Goal: Find specific page/section: Find specific page/section

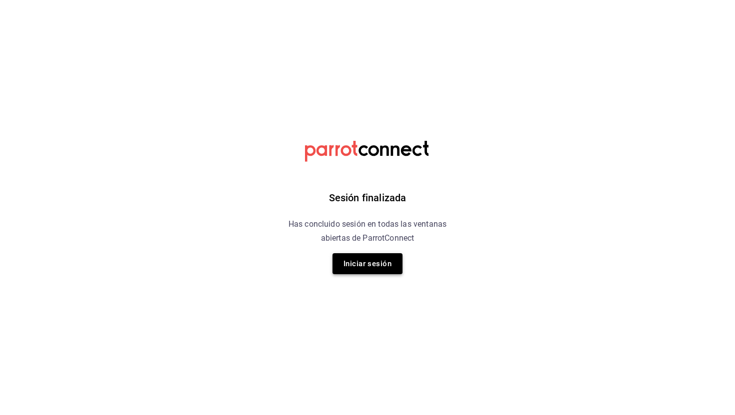
click at [360, 267] on button "Iniciar sesión" at bounding box center [367, 263] width 70 height 21
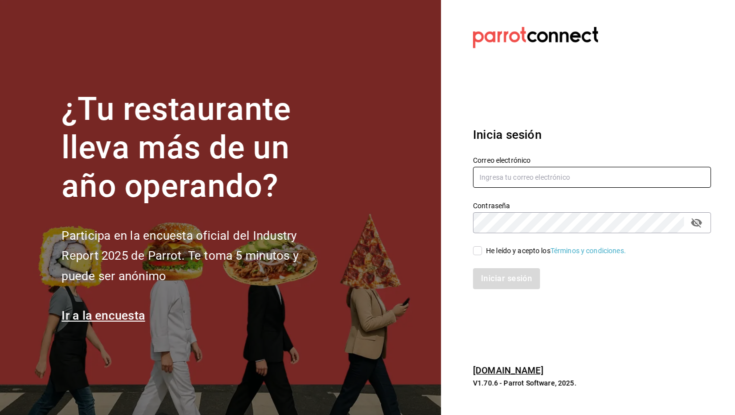
type input "[EMAIL_ADDRESS][DOMAIN_NAME]"
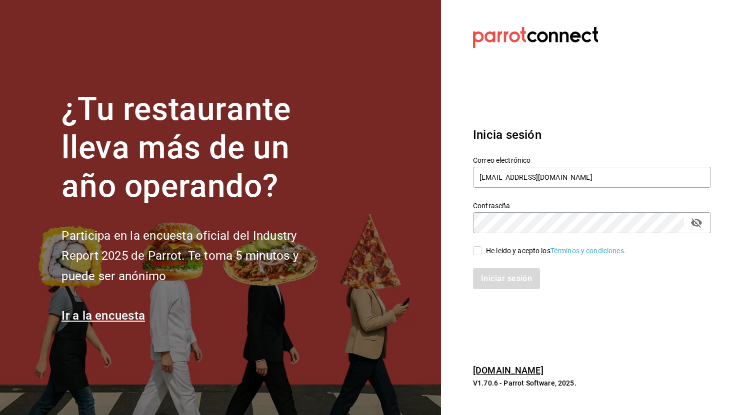
click at [476, 253] on input "He leído y acepto los Términos y condiciones." at bounding box center [477, 250] width 9 height 9
checkbox input "true"
click at [484, 274] on button "Iniciar sesión" at bounding box center [507, 278] width 68 height 21
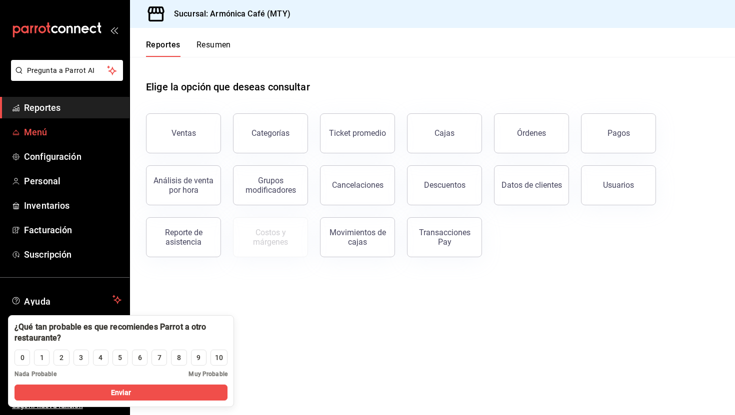
click at [31, 129] on span "Menú" at bounding box center [72, 131] width 97 height 13
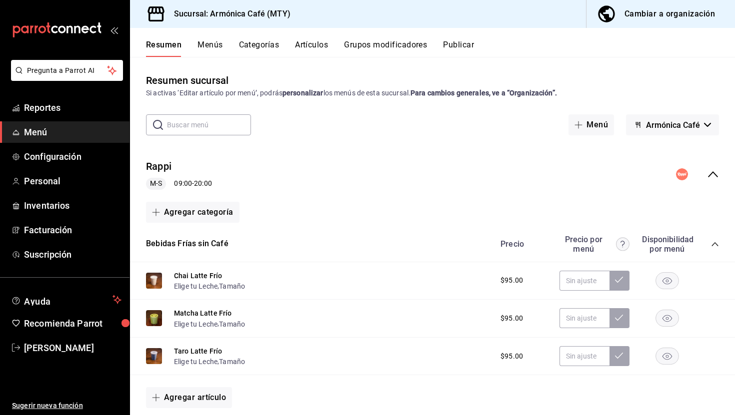
click at [185, 124] on input "text" at bounding box center [209, 125] width 84 height 20
click at [311, 47] on button "Artículos" at bounding box center [311, 48] width 33 height 17
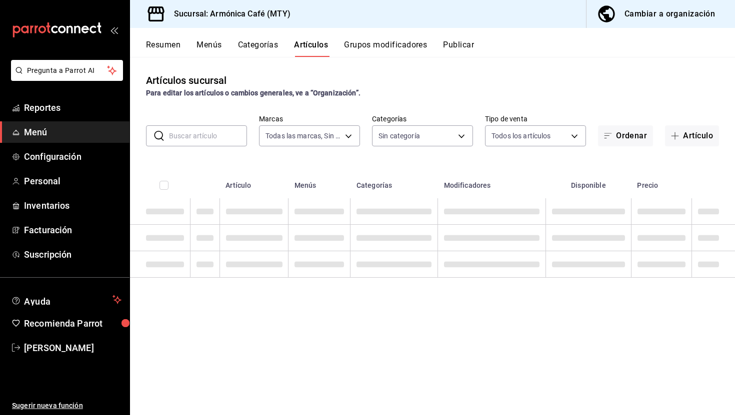
type input "cde99850-261c-4de0-82bb-322932ab87e7"
type input "e44d6cbd-d108-4d47-ba5a-381c8ec2498d,dd4140b4-68a1-4e5d-aa3c-6b1d96ee7958,40529…"
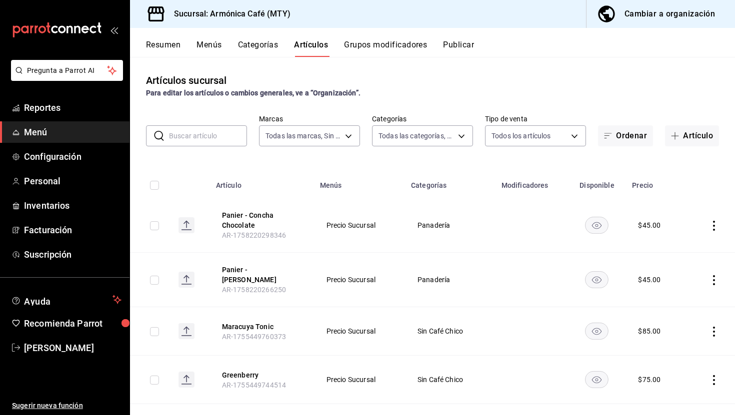
click at [183, 139] on input "text" at bounding box center [208, 136] width 78 height 20
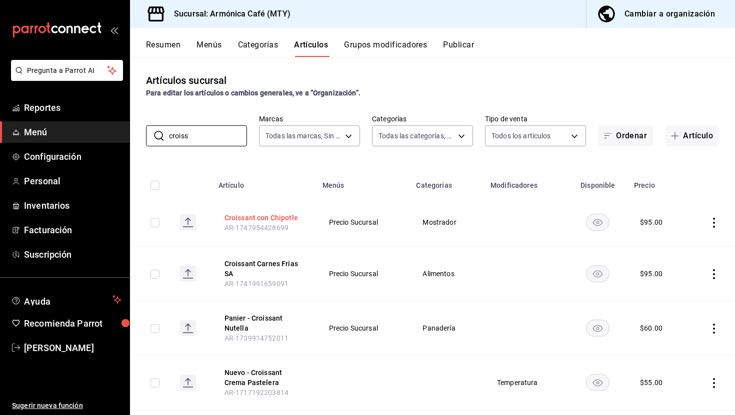
type input "croiss"
